Goal: Task Accomplishment & Management: Manage account settings

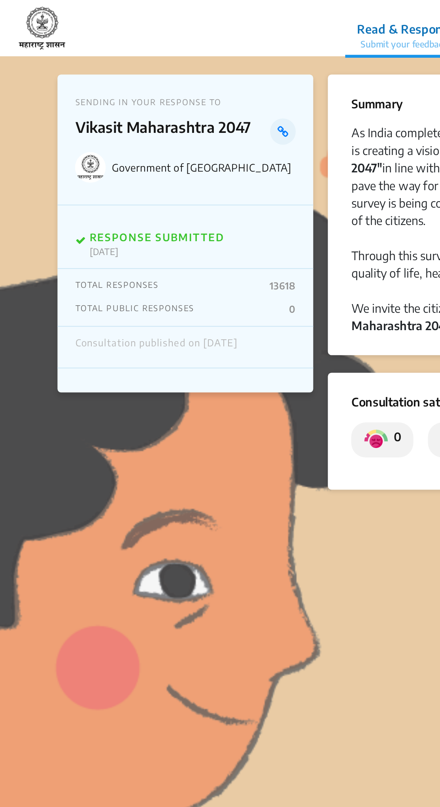
click at [115, 133] on p "[DATE]" at bounding box center [86, 136] width 73 height 6
click at [115, 125] on div "RESPONSE SUBMITTED [DATE]" at bounding box center [102, 128] width 138 height 34
click at [113, 134] on p "[DATE]" at bounding box center [86, 136] width 73 height 6
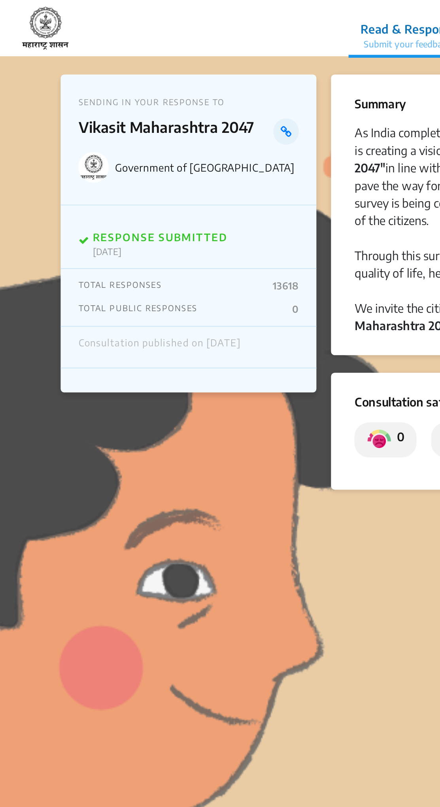
click at [147, 167] on div "TOTAL PUBLIC RESPONSES 0" at bounding box center [101, 167] width 119 height 6
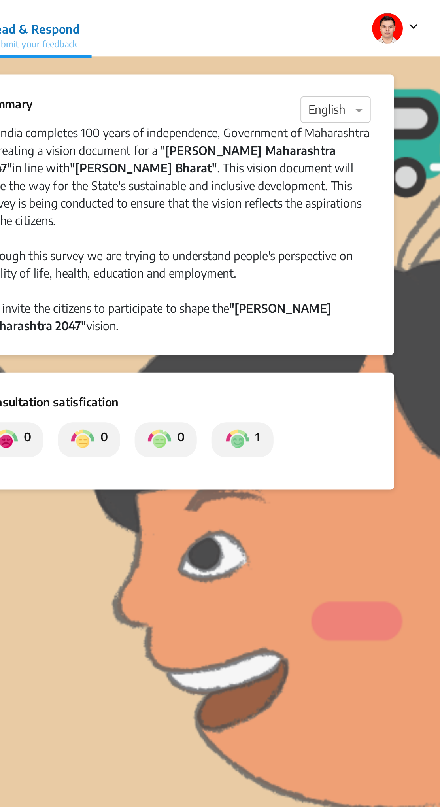
click at [419, 17] on img at bounding box center [411, 15] width 17 height 17
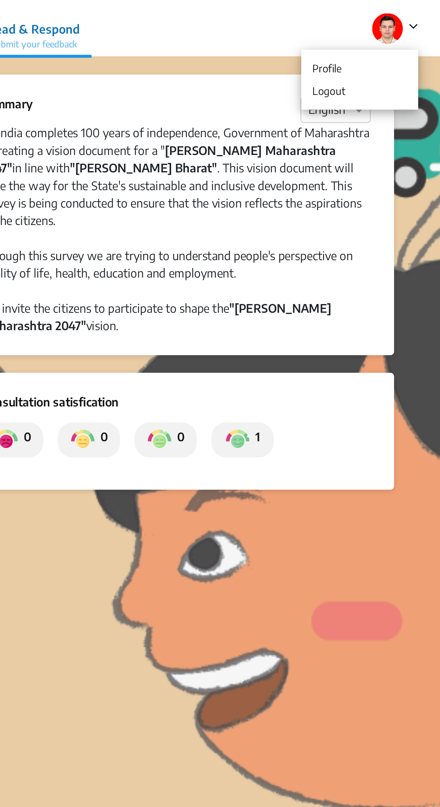
click at [393, 34] on p "Profile" at bounding box center [396, 37] width 55 height 12
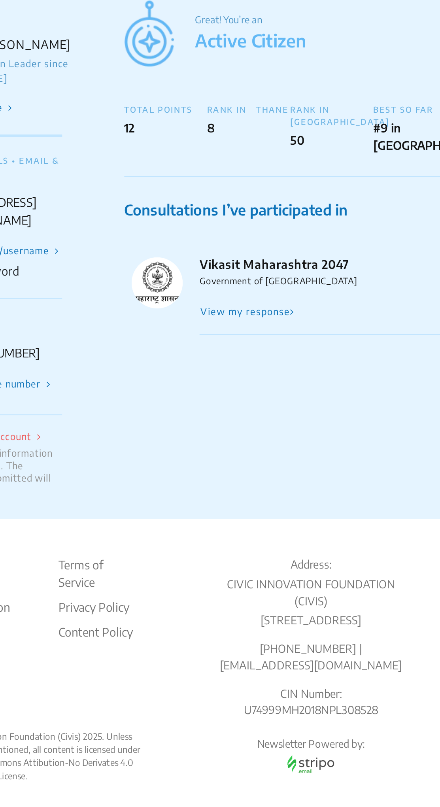
scroll to position [1, 0]
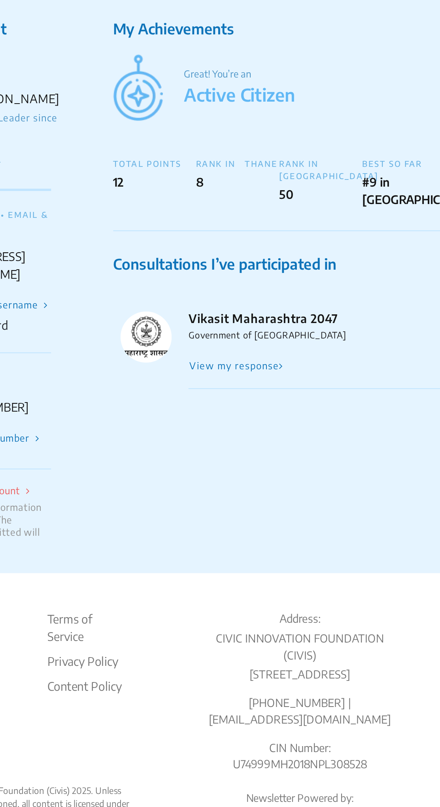
click at [204, 227] on button "View my response" at bounding box center [186, 229] width 52 height 7
